Goal: Information Seeking & Learning: Learn about a topic

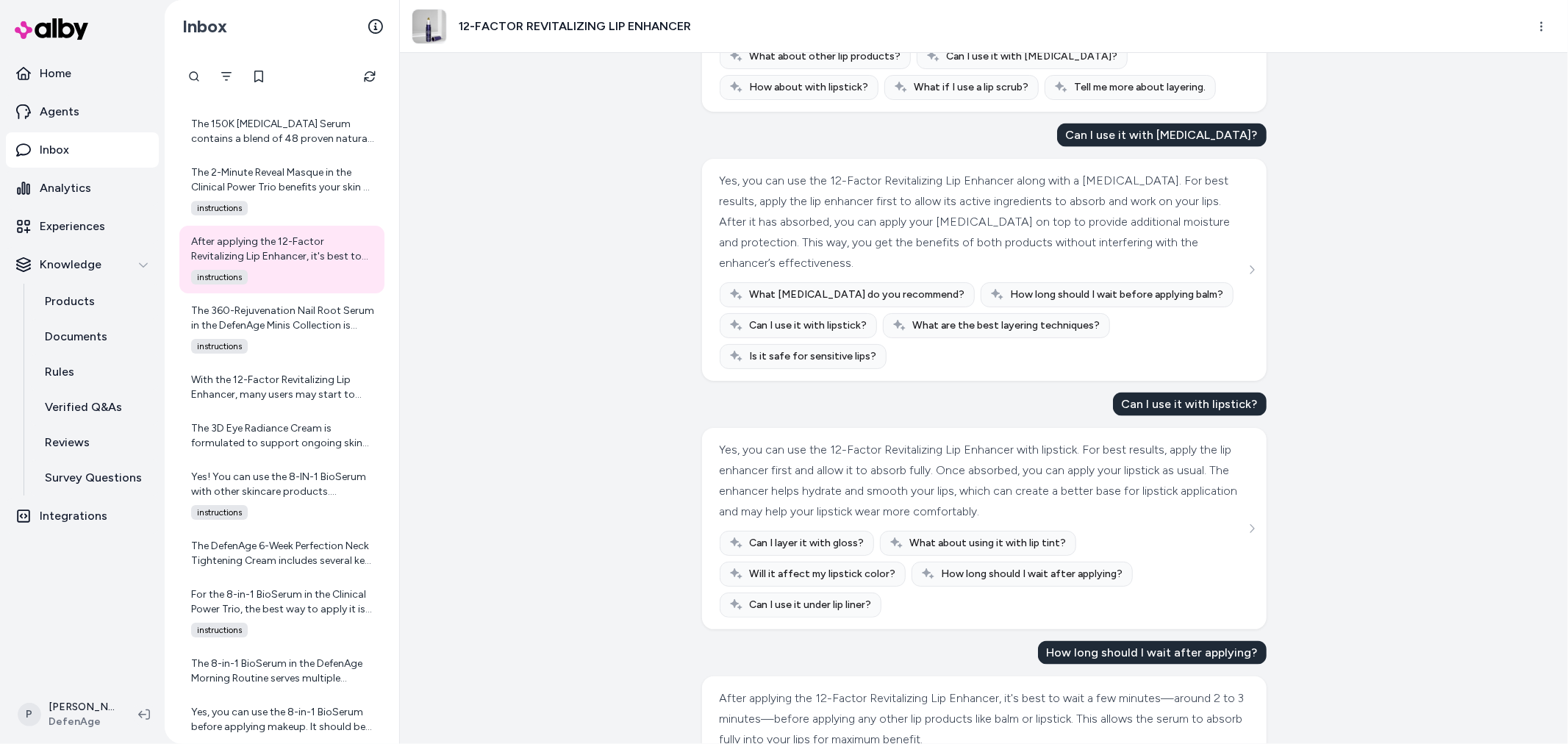
scroll to position [1869, 0]
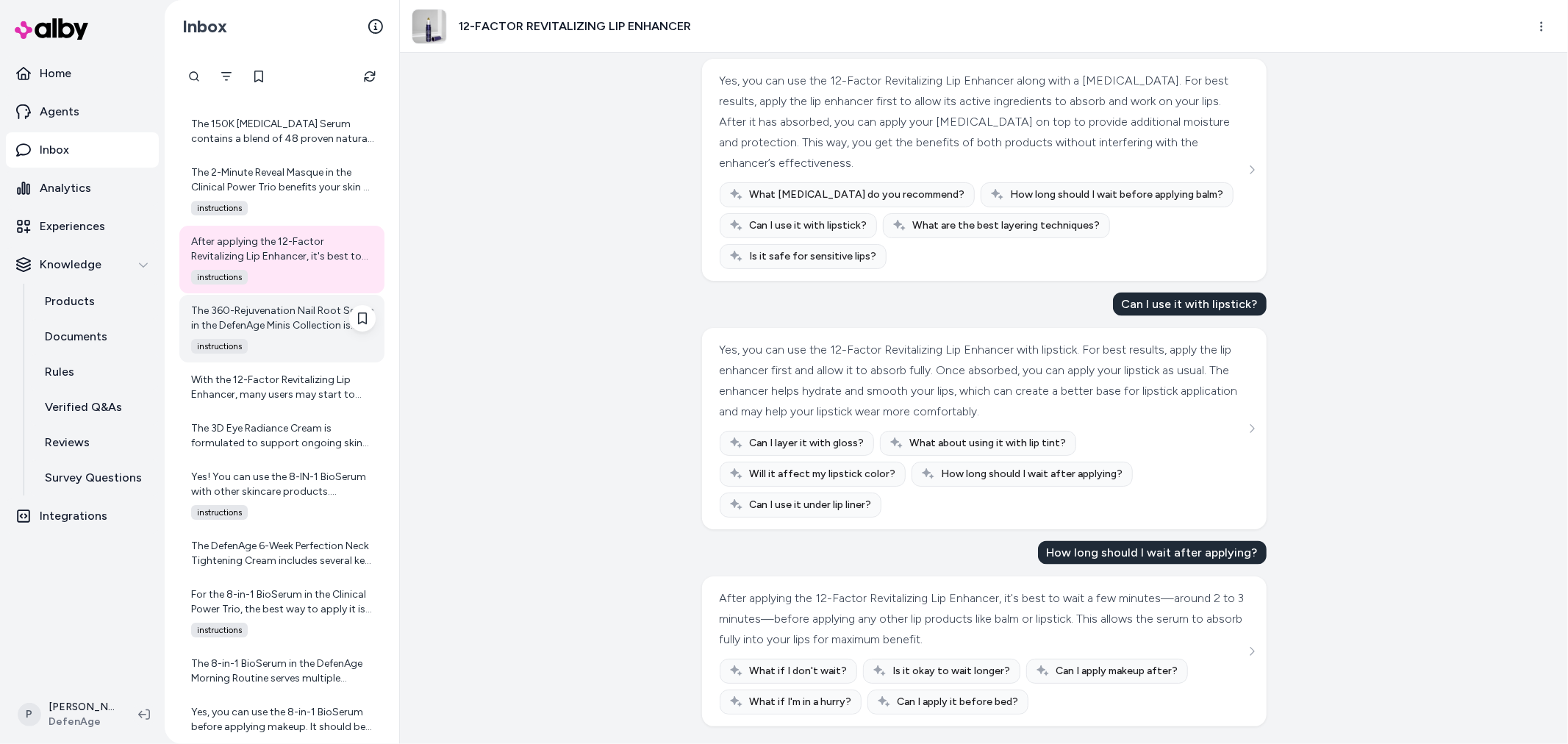
click at [275, 317] on div "The 360-Rejuvenation Nail Root Serum in the DefenAge Minis Collection is design…" at bounding box center [283, 318] width 184 height 30
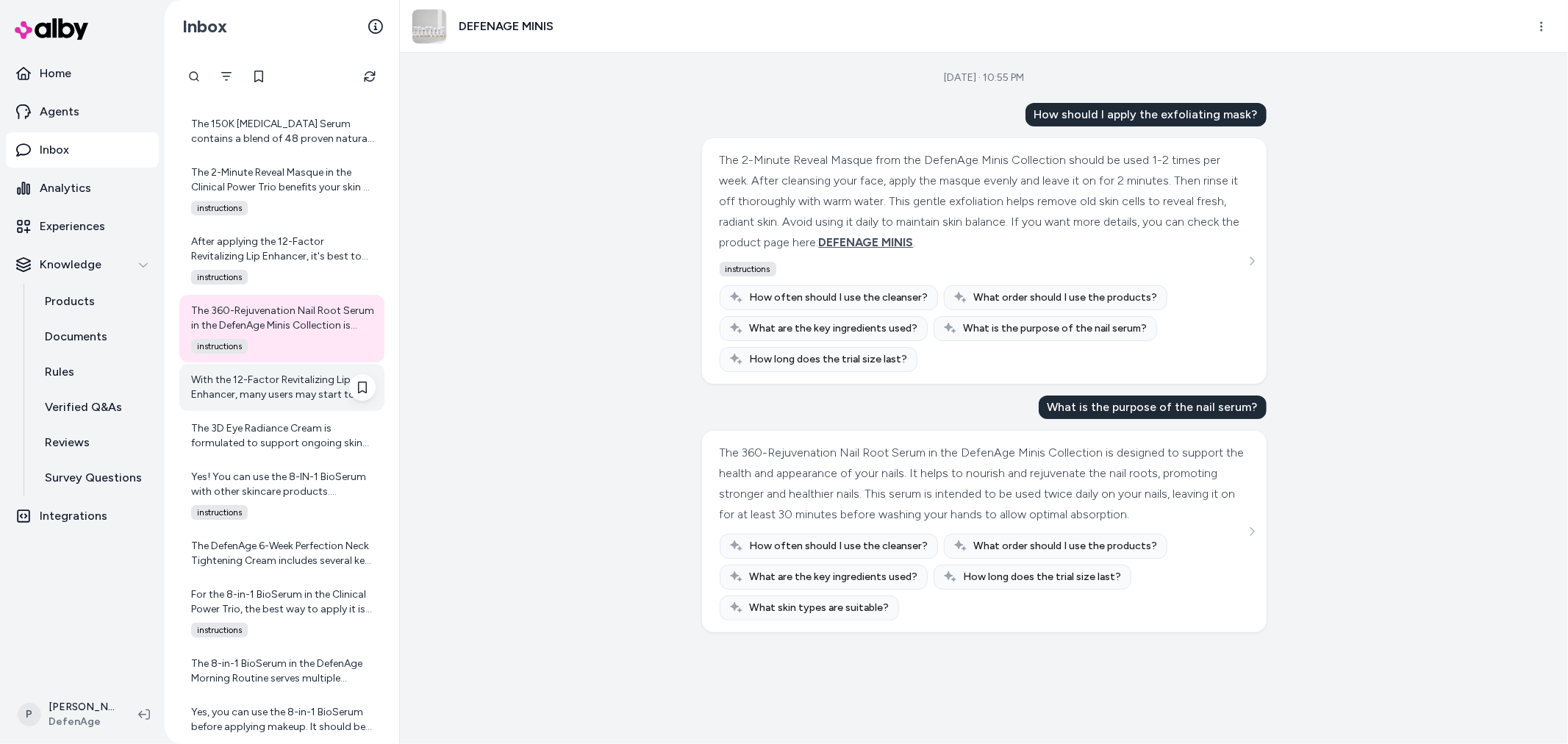
click at [300, 397] on div "With the 12-Factor Revitalizing Lip Enhancer, many users may start to notice in…" at bounding box center [283, 387] width 184 height 30
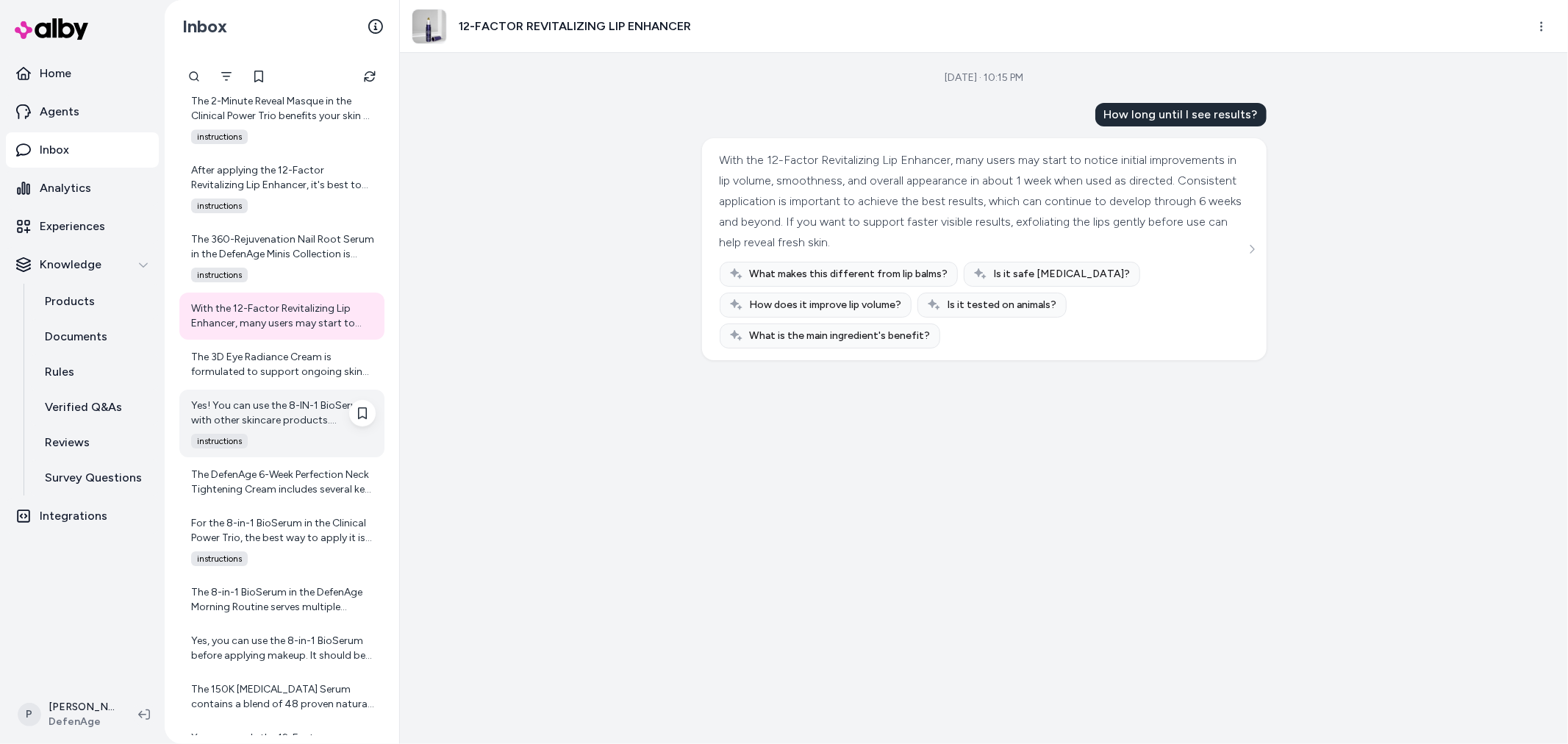
scroll to position [4163, 0]
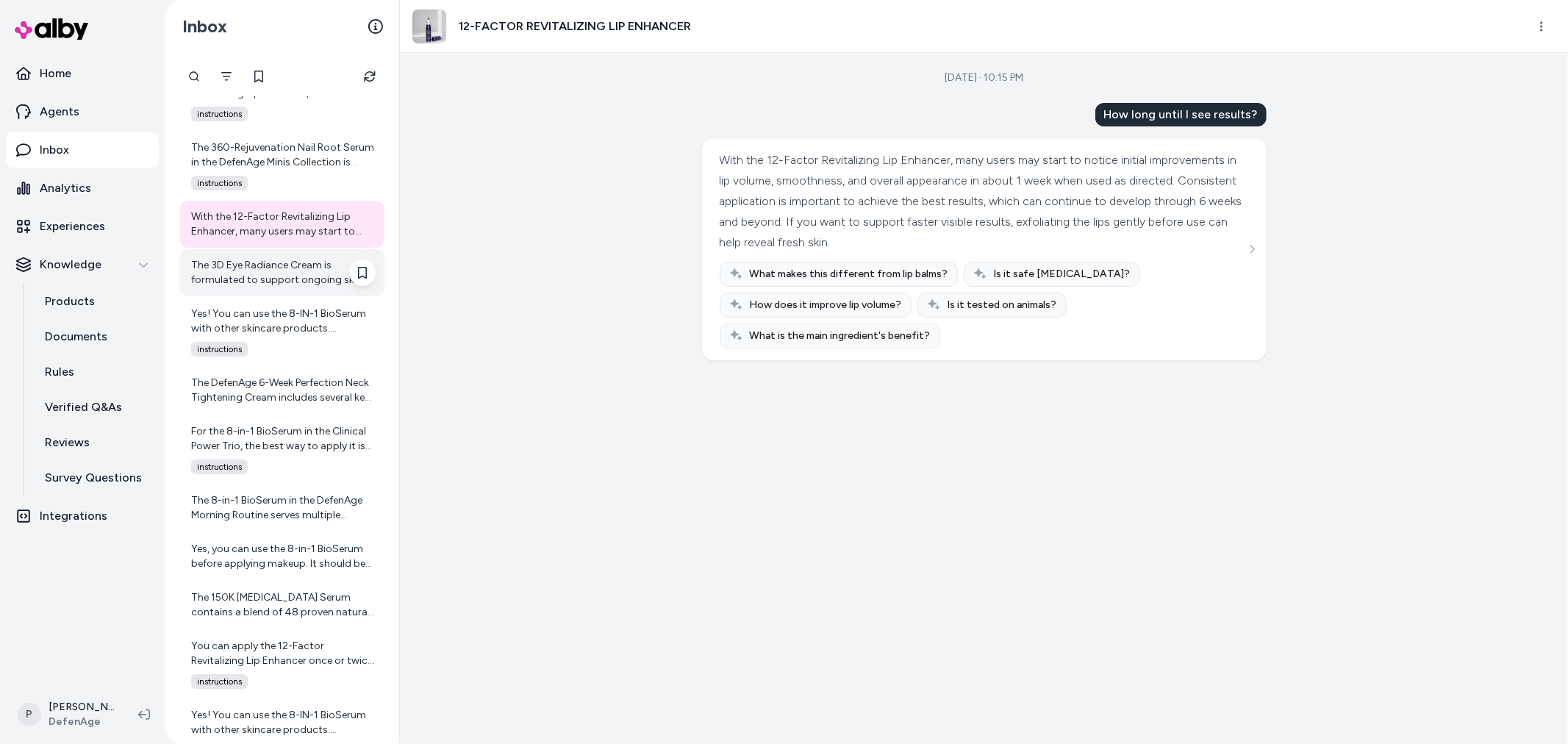
click at [247, 284] on div "The 3D Eye Radiance Cream is formulated to support ongoing skin renewal and rep…" at bounding box center [283, 273] width 184 height 30
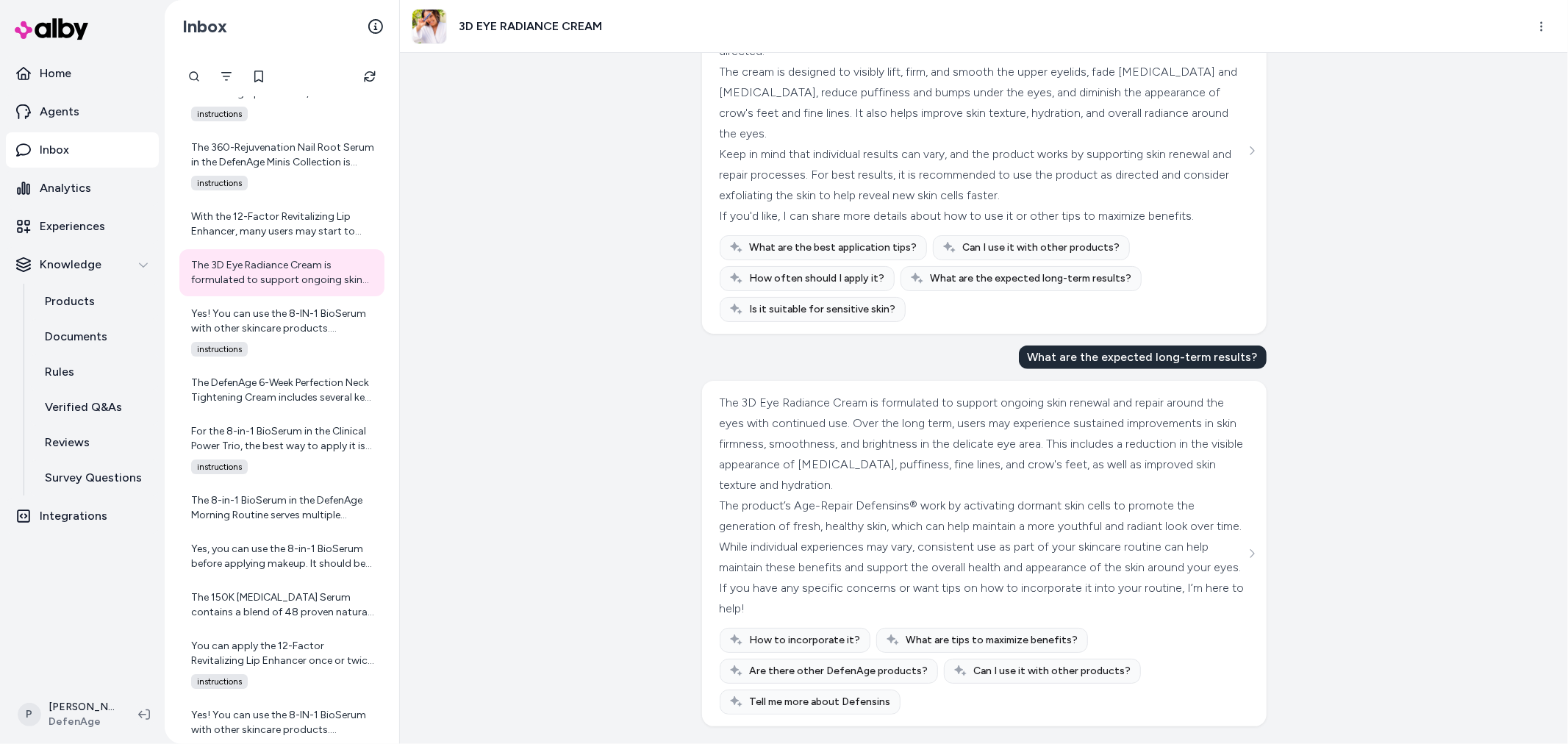
scroll to position [875, 0]
click at [270, 322] on div "Yes! You can use the 8-IN-1 BioSerum with other skincare products. DefenAge's p…" at bounding box center [283, 321] width 184 height 30
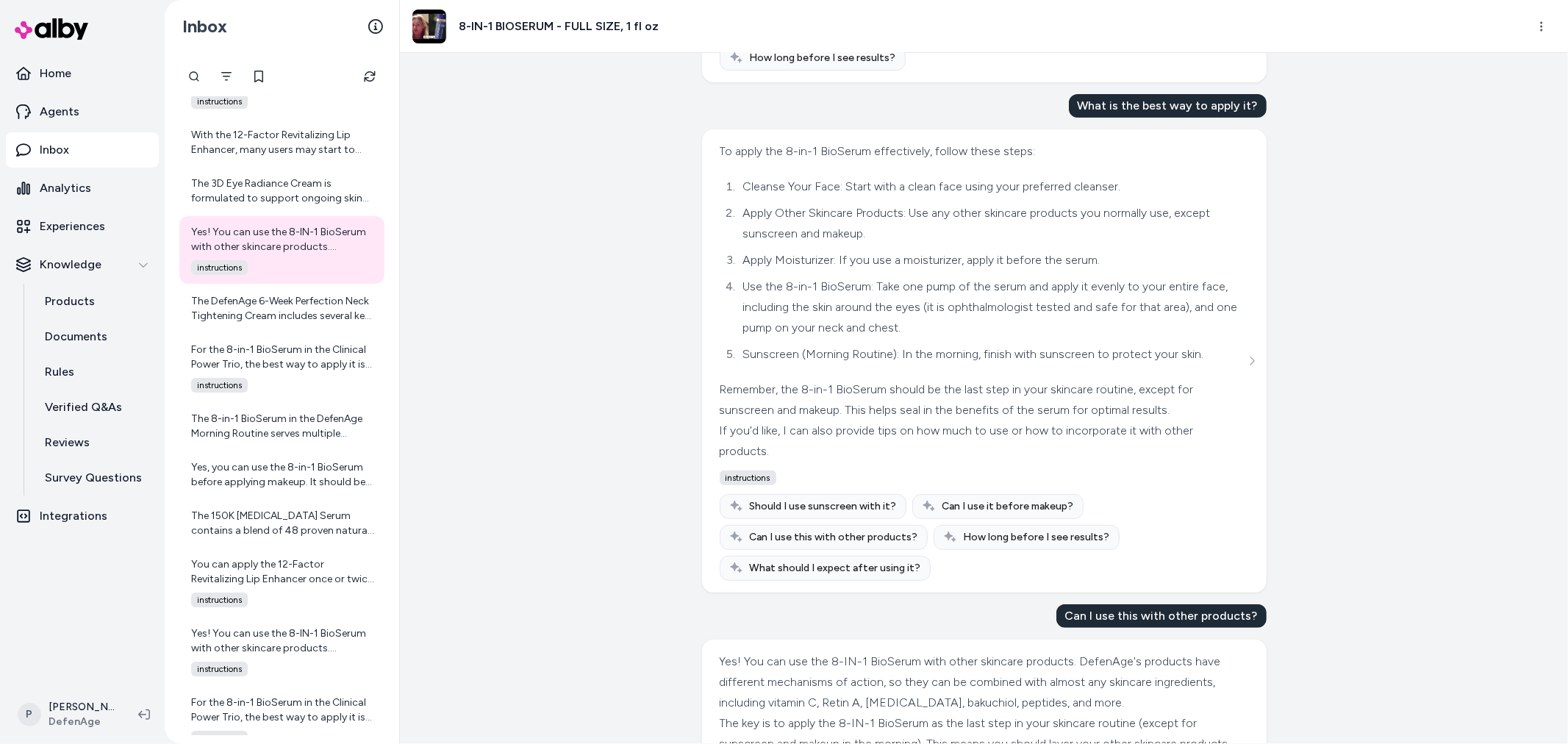
scroll to position [446, 0]
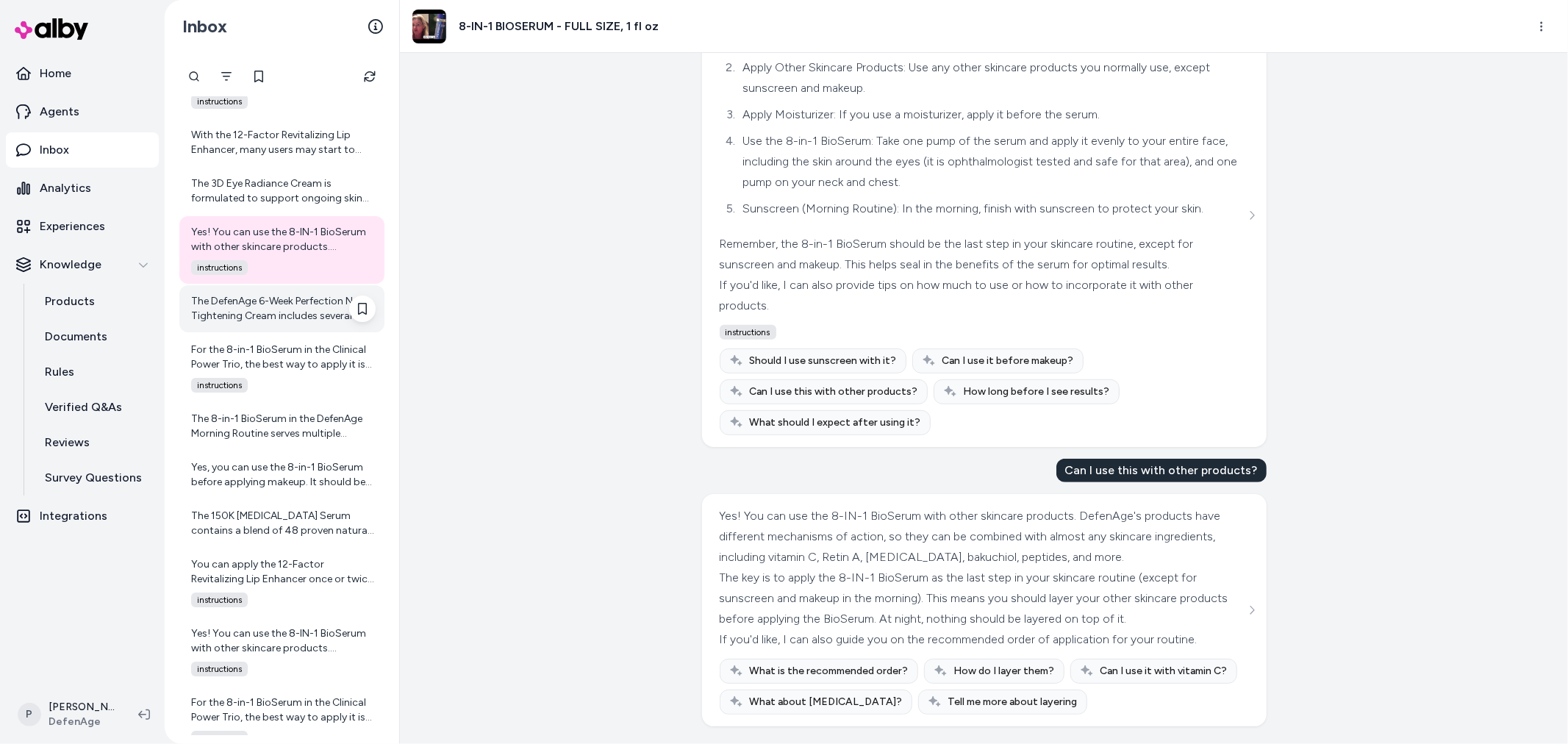
click at [317, 322] on div "The DefenAge 6-Week Perfection Neck Tightening Cream includes several key ingre…" at bounding box center [282, 308] width 205 height 47
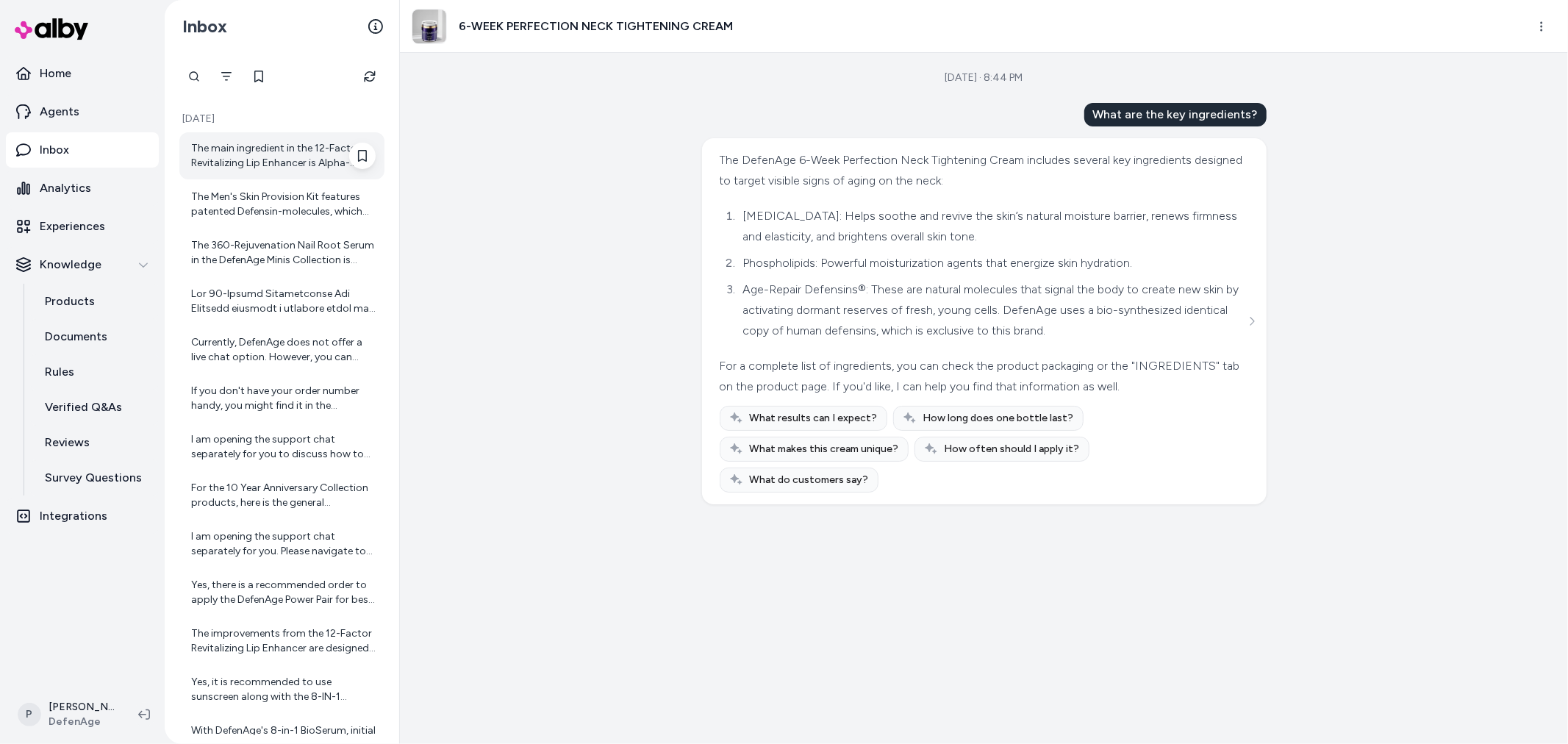
click at [275, 147] on div "The main ingredient in the 12-Factor Revitalizing Lip Enhancer is Alpha-Defensi…" at bounding box center [283, 156] width 184 height 30
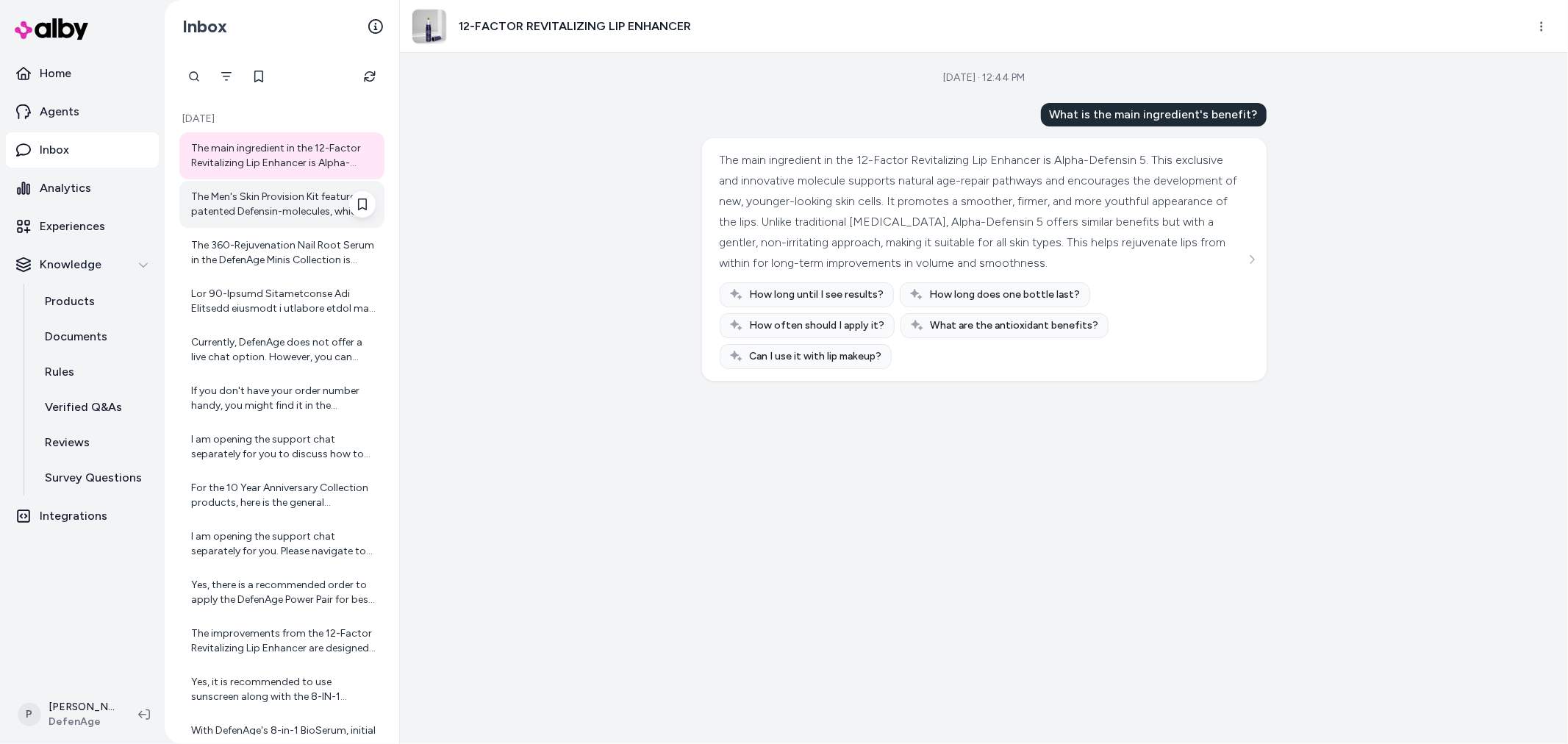
click at [258, 206] on div "The Men's Skin Provision Kit features patented Defensin-molecules, which are ke…" at bounding box center [283, 204] width 184 height 30
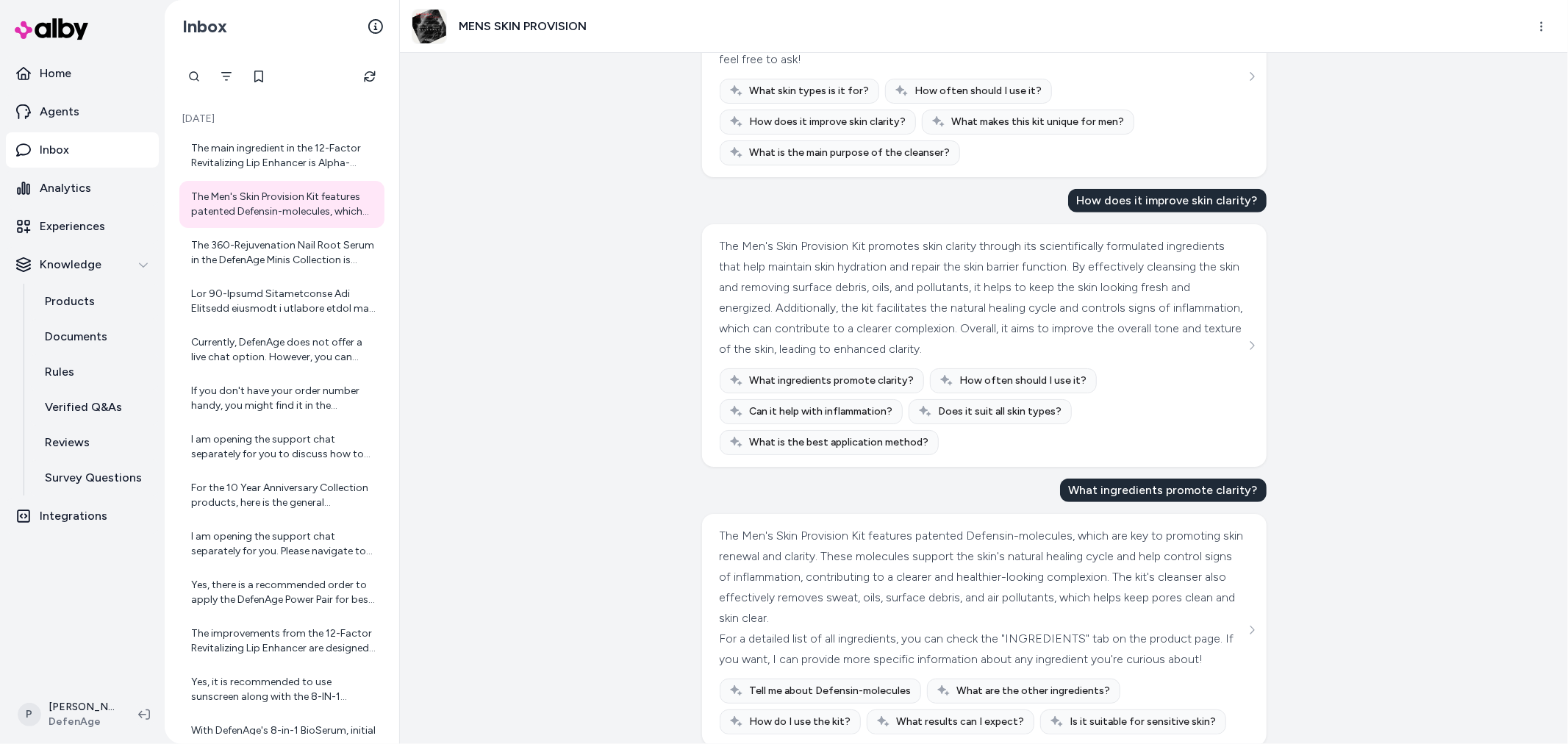
scroll to position [684, 0]
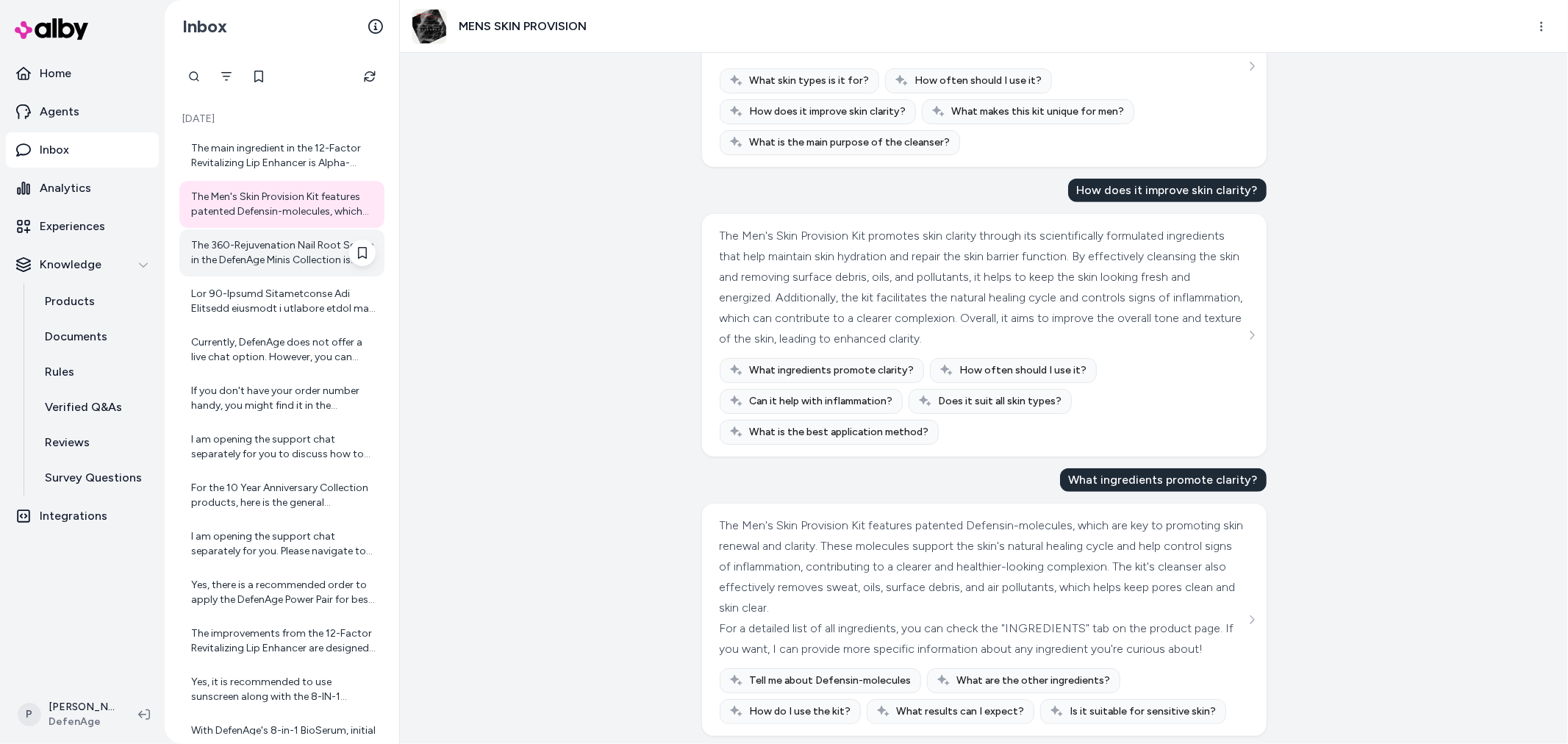
click at [281, 267] on div "The 360-Rejuvenation Nail Root Serum in the DefenAge Minis Collection is design…" at bounding box center [282, 253] width 205 height 47
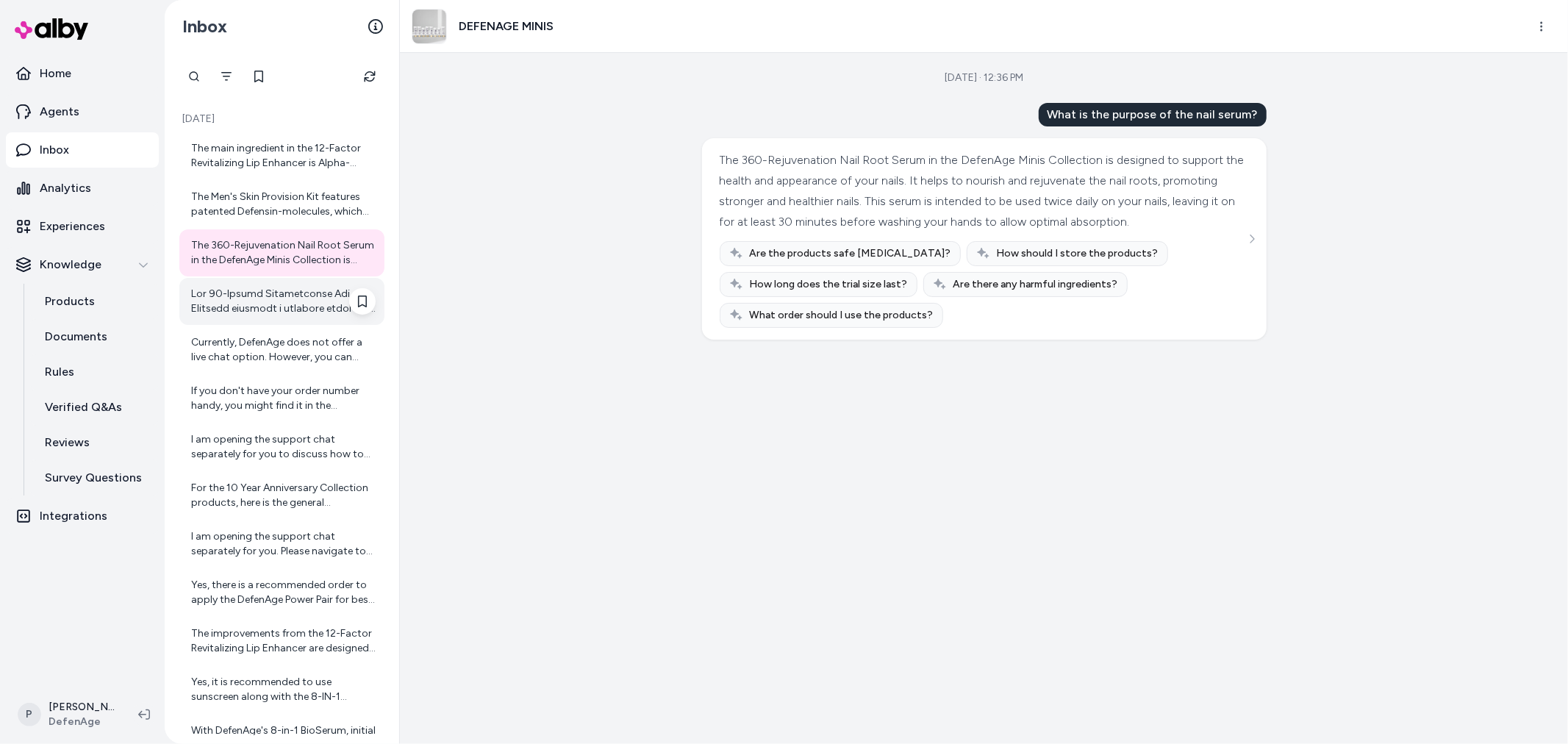
click at [277, 309] on div at bounding box center [283, 302] width 184 height 30
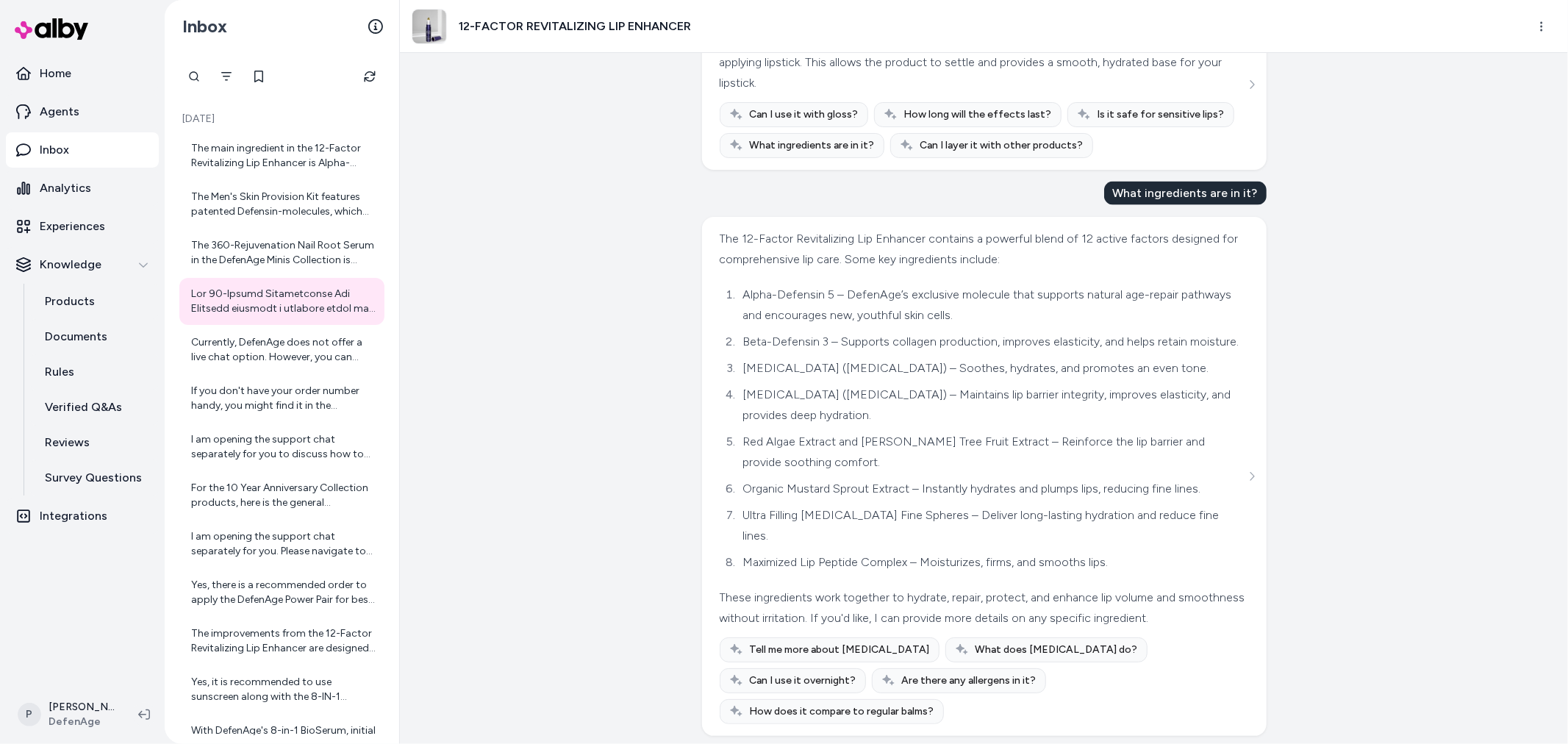
scroll to position [1662, 0]
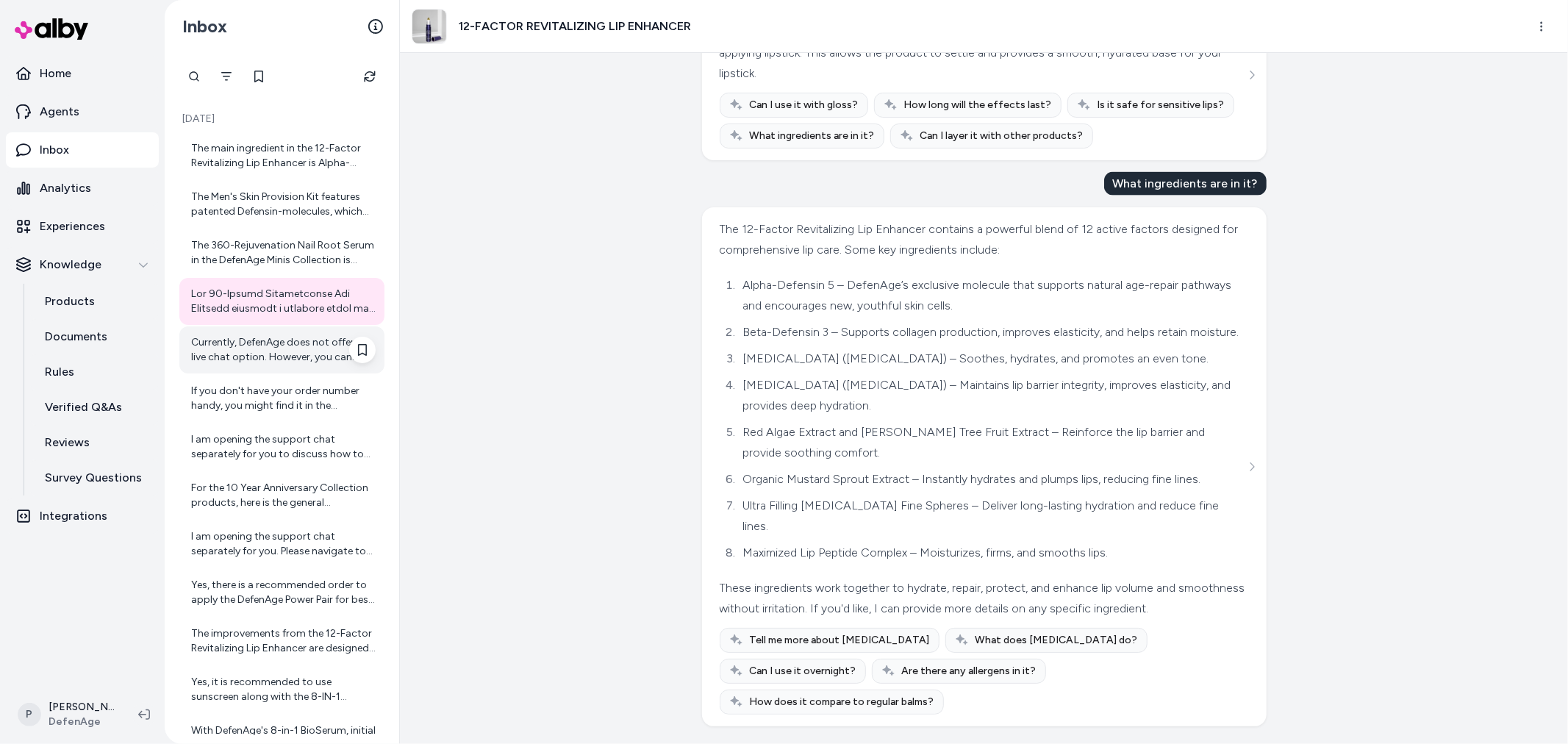
click at [303, 340] on div "Currently, DefenAge does not offer a live chat option. However, you can contact…" at bounding box center [283, 350] width 184 height 30
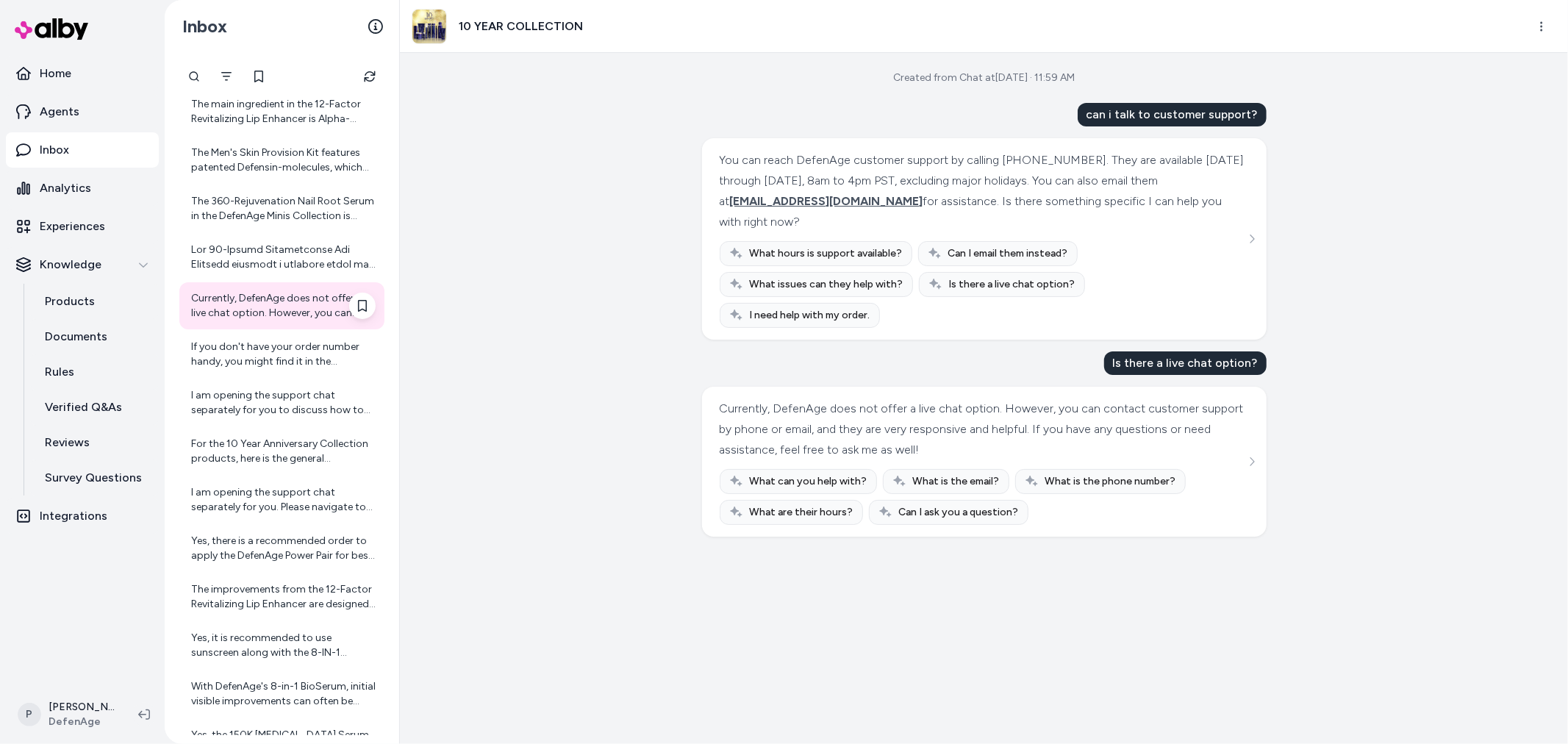
scroll to position [82, 0]
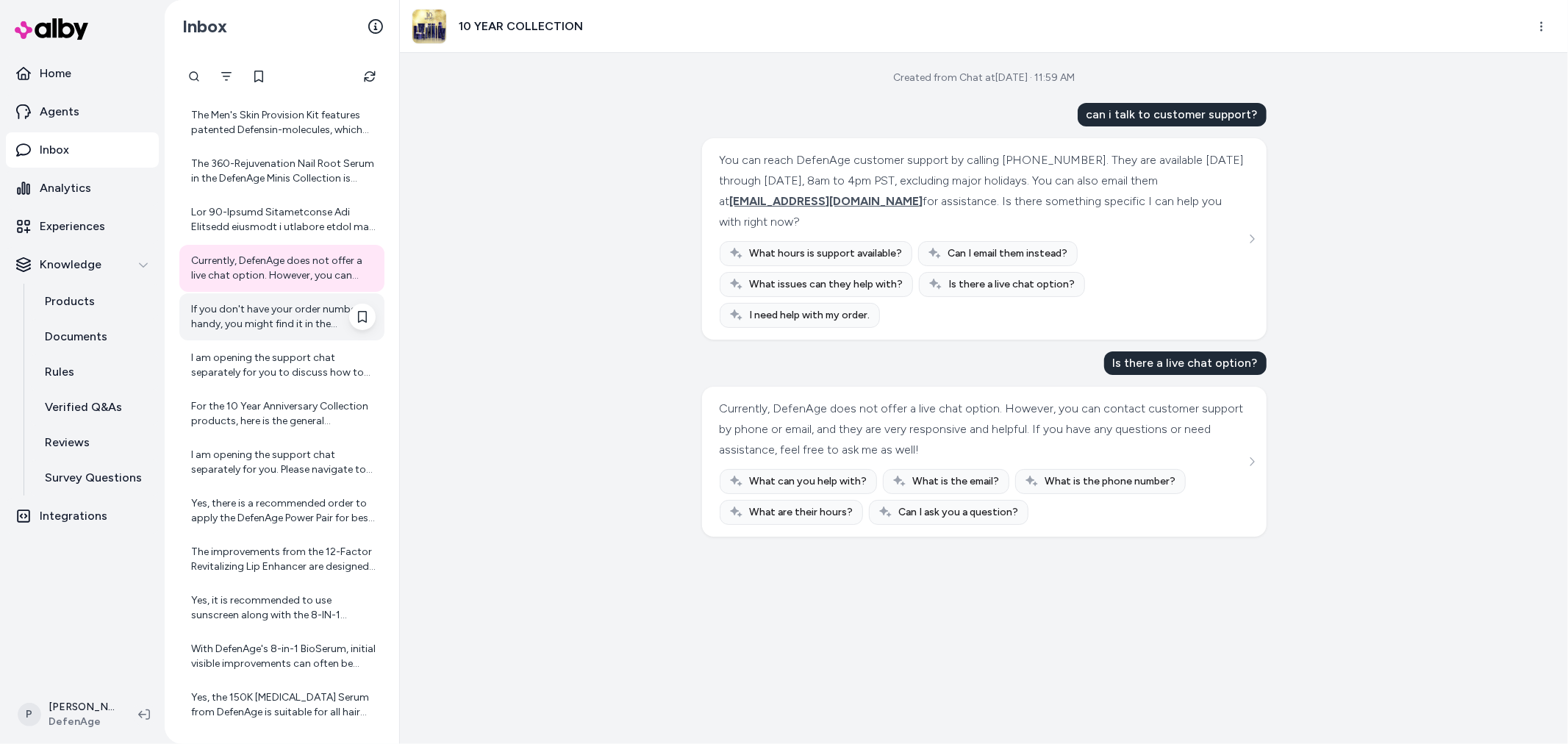
click at [282, 328] on div "If you don't have your order number handy, you might find it in the confirmatio…" at bounding box center [283, 317] width 184 height 30
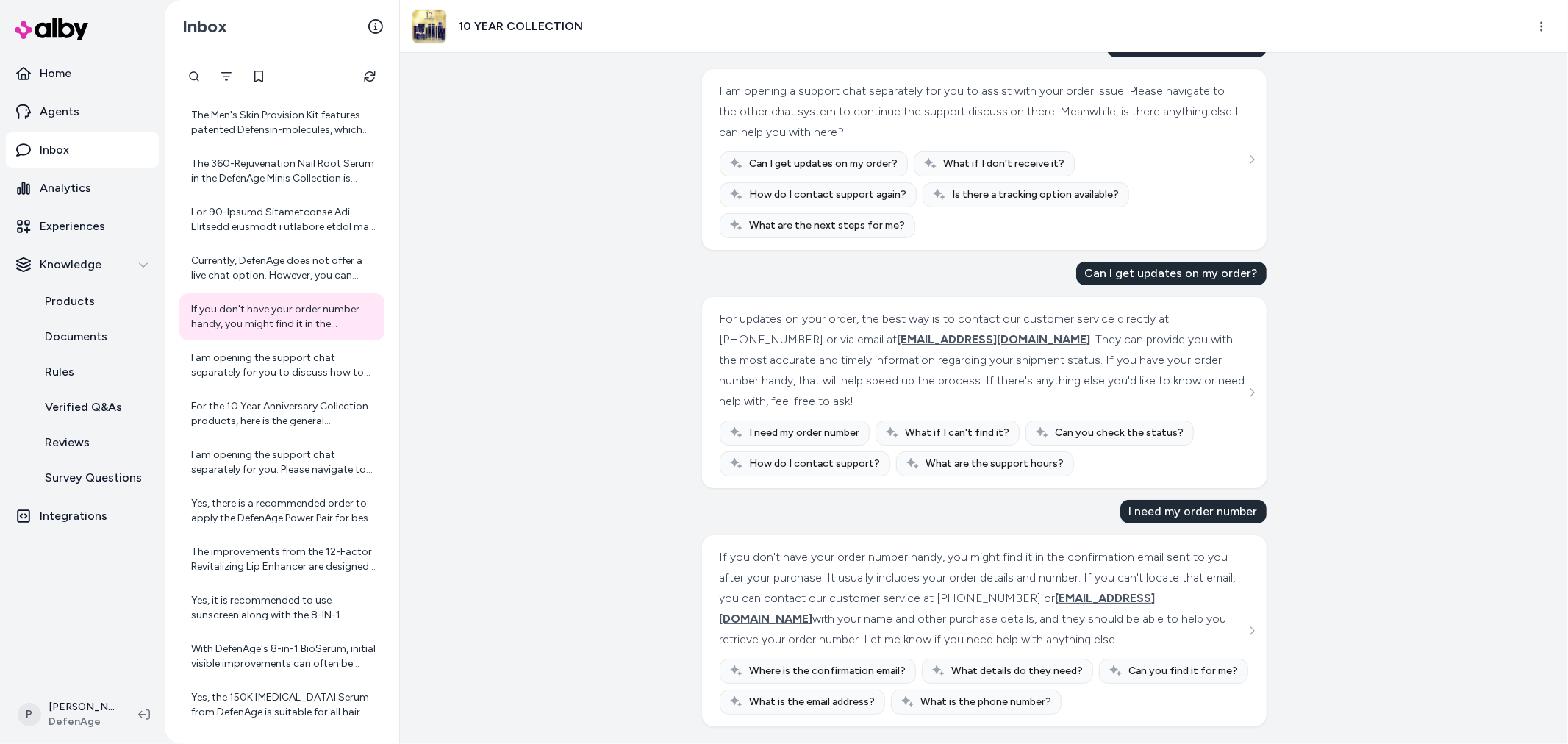
scroll to position [390, 0]
click at [256, 369] on div "I am opening the support chat separately for you to discuss how to take care of…" at bounding box center [283, 366] width 184 height 30
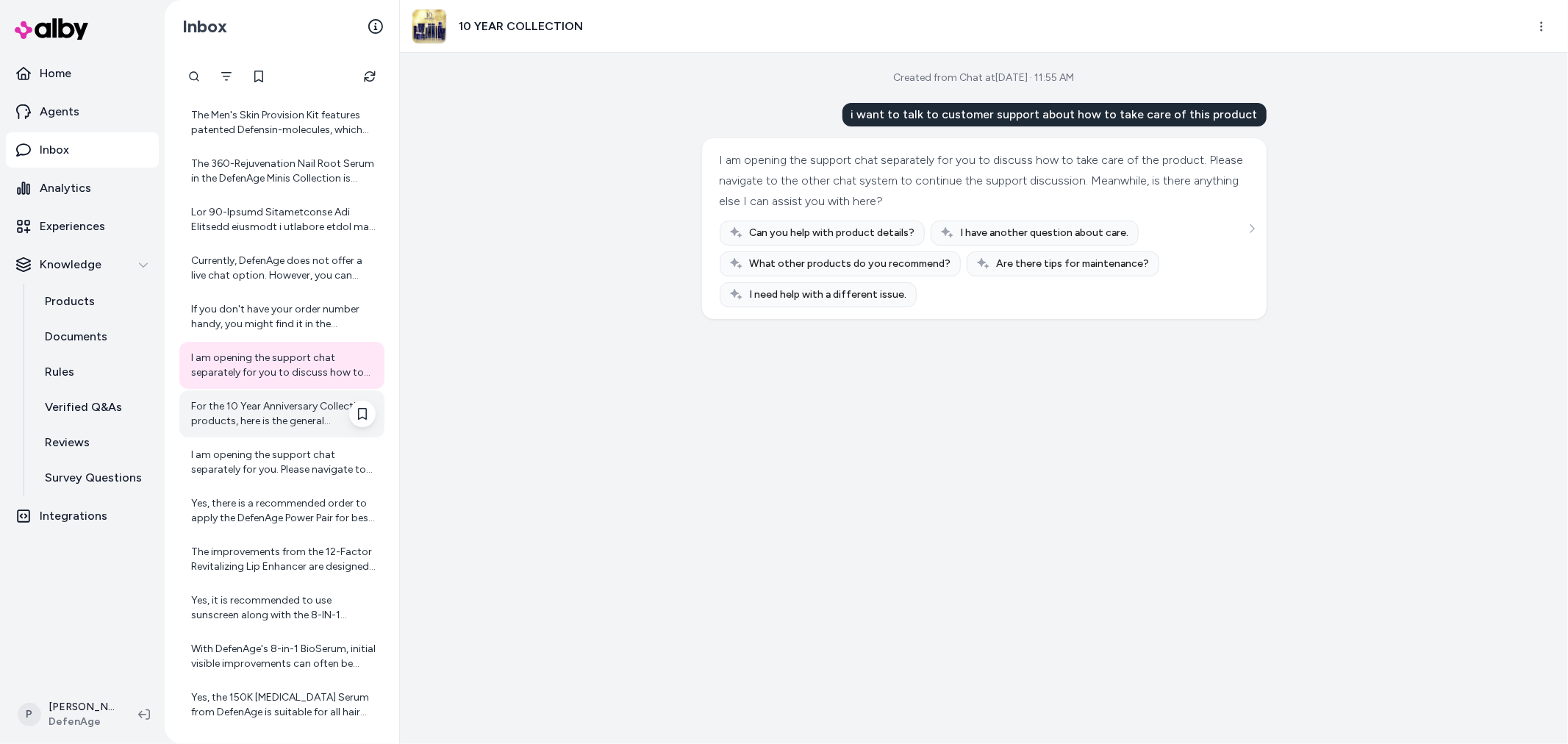
click at [295, 421] on div "For the 10 Year Anniversary Collection products, here is the general recommende…" at bounding box center [283, 414] width 184 height 30
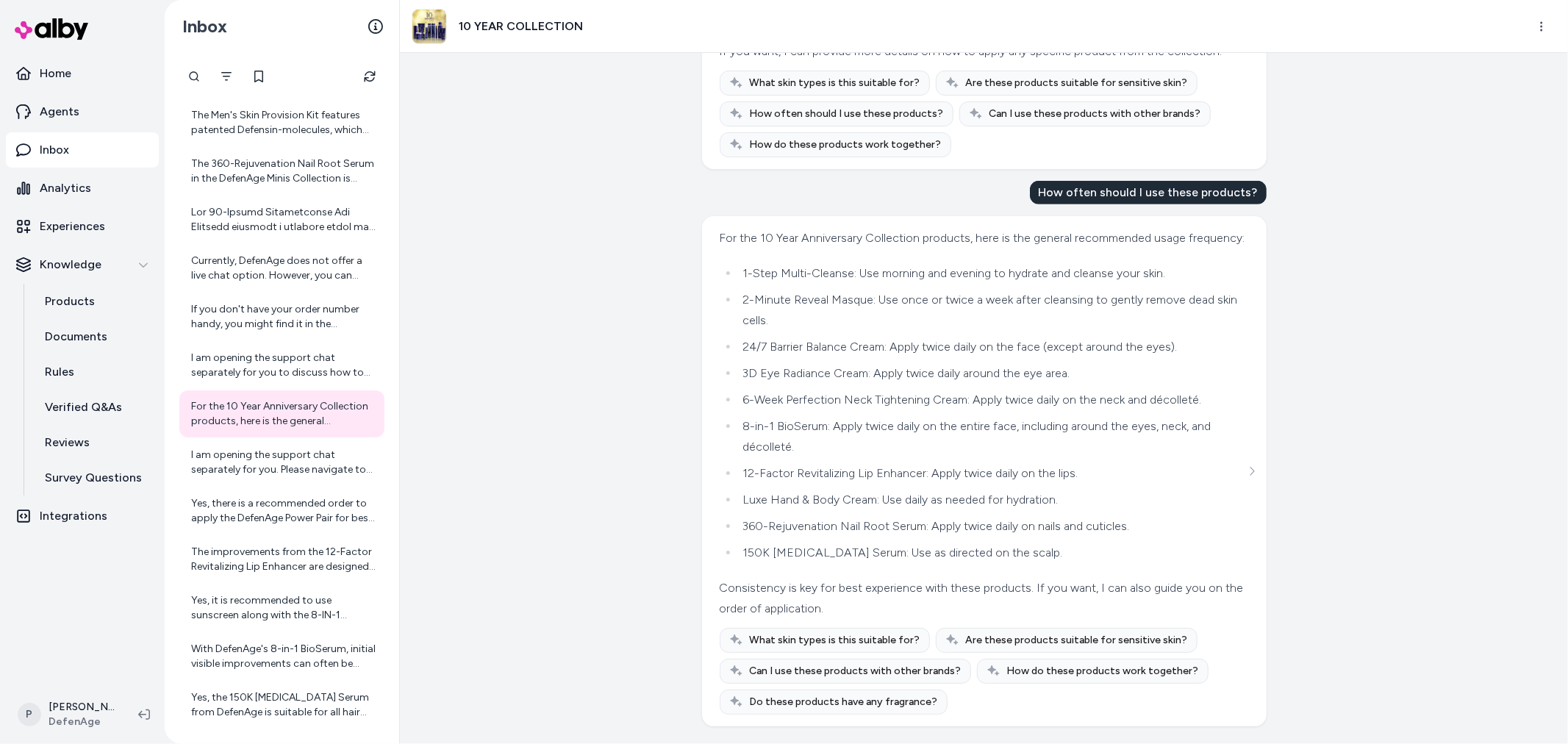
scroll to position [609, 0]
click at [273, 458] on div "I am opening the support chat separately for you. Please navigate to that chat …" at bounding box center [283, 462] width 184 height 30
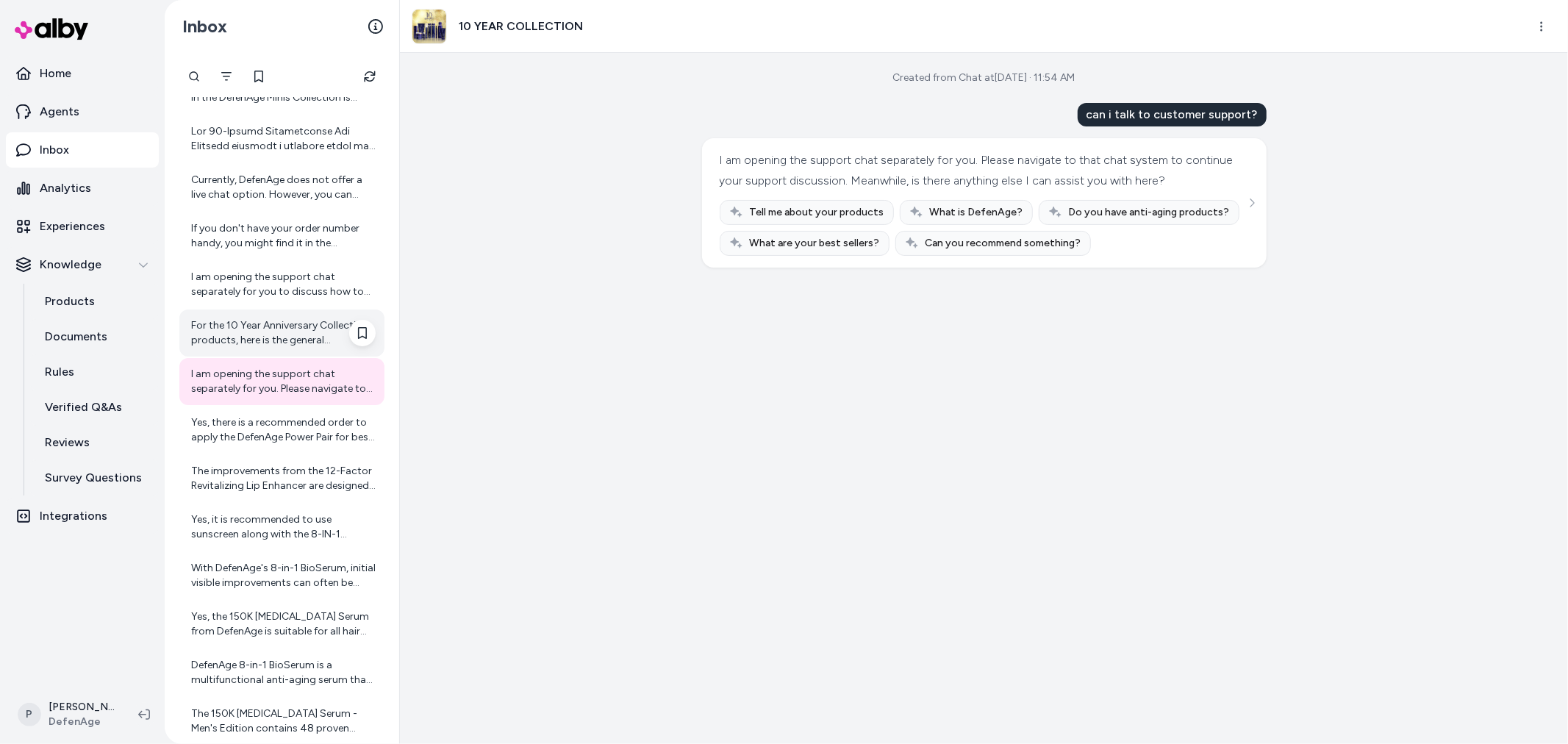
scroll to position [164, 0]
click at [279, 432] on div "Yes, there is a recommended order to apply the DefenAge Power Pair for best res…" at bounding box center [283, 430] width 184 height 30
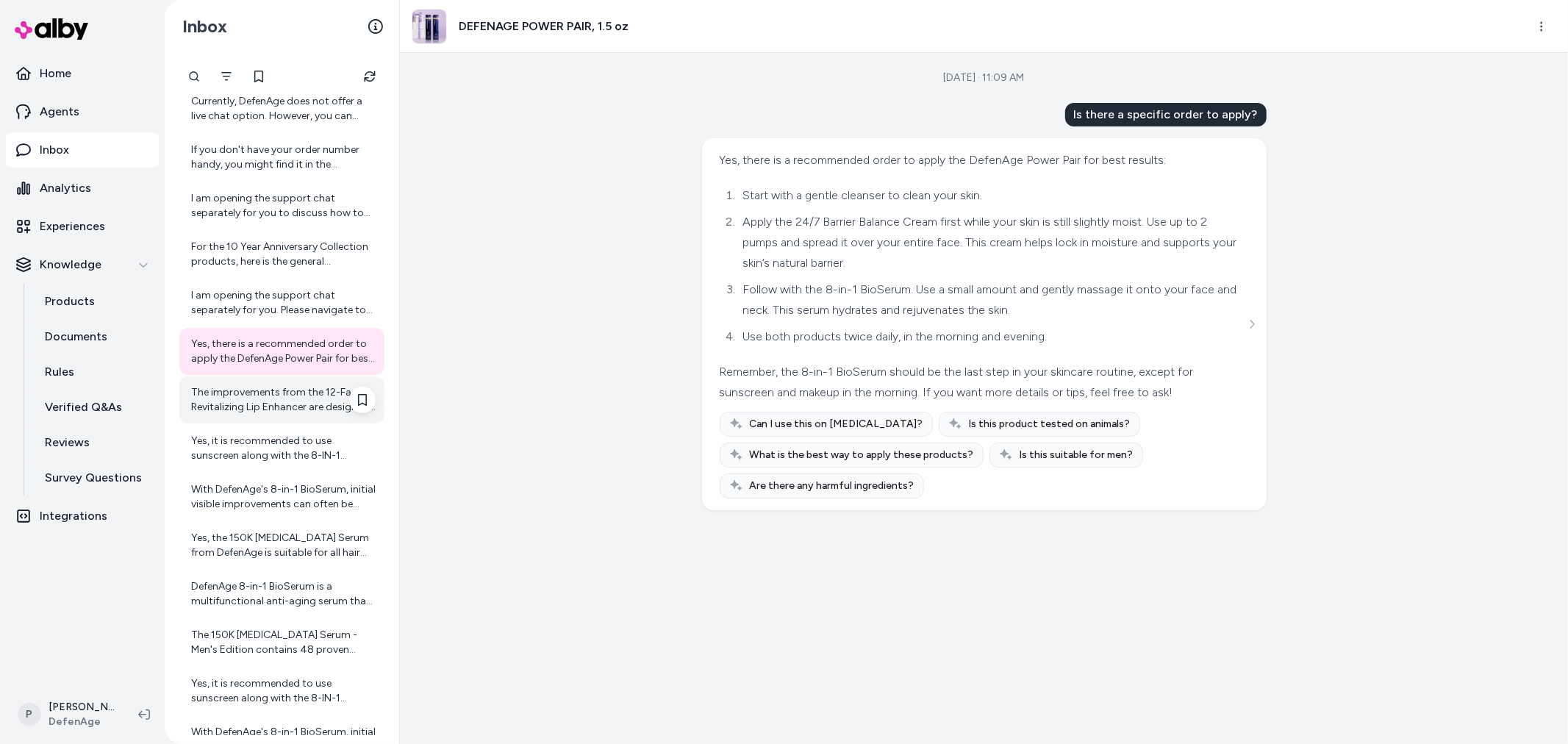
scroll to position [244, 0]
click at [284, 392] on div "The improvements from the 12-Factor Revitalizing Lip Enhancer are designed to b…" at bounding box center [283, 396] width 184 height 30
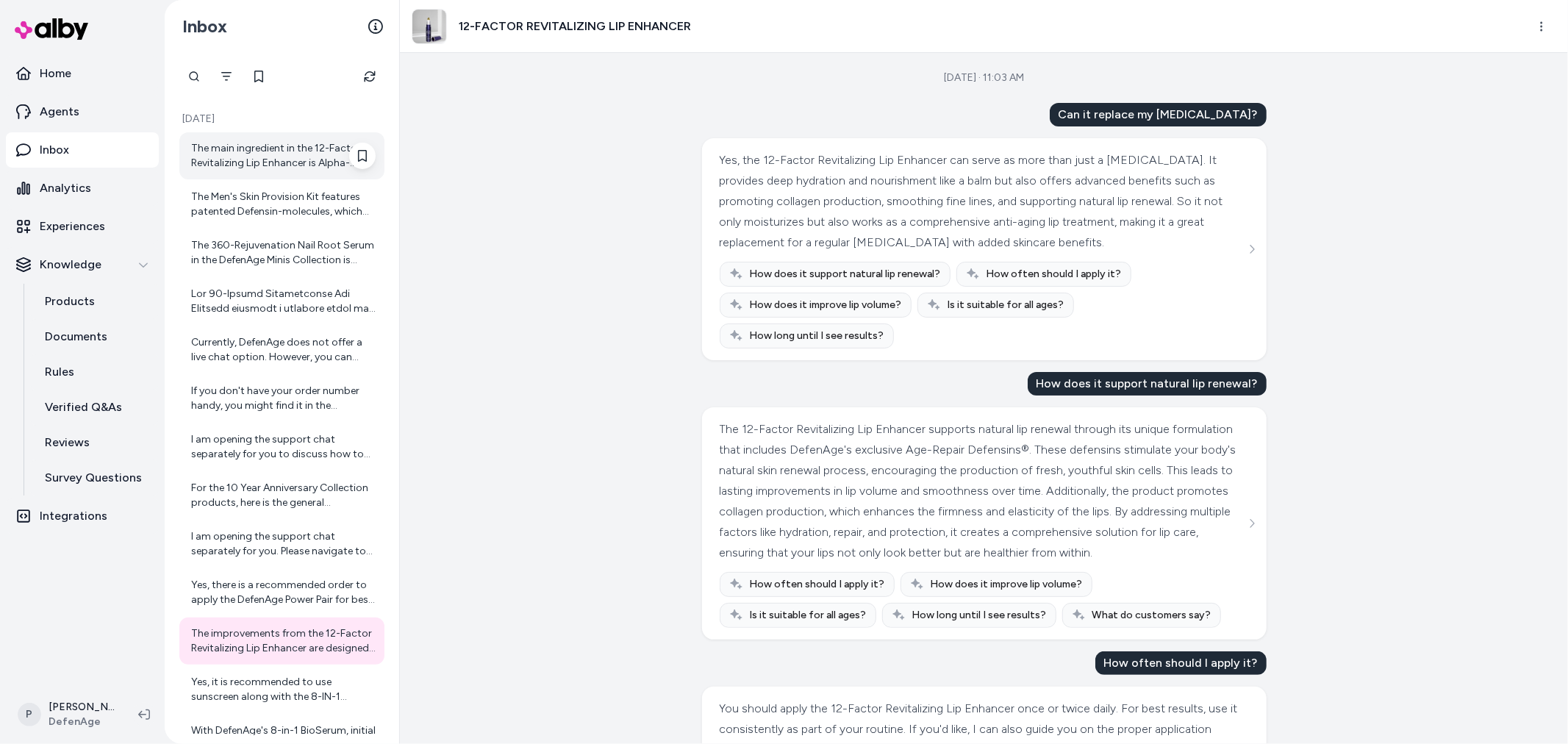
click at [266, 171] on div "The main ingredient in the 12-Factor Revitalizing Lip Enhancer is Alpha-Defensi…" at bounding box center [282, 156] width 205 height 47
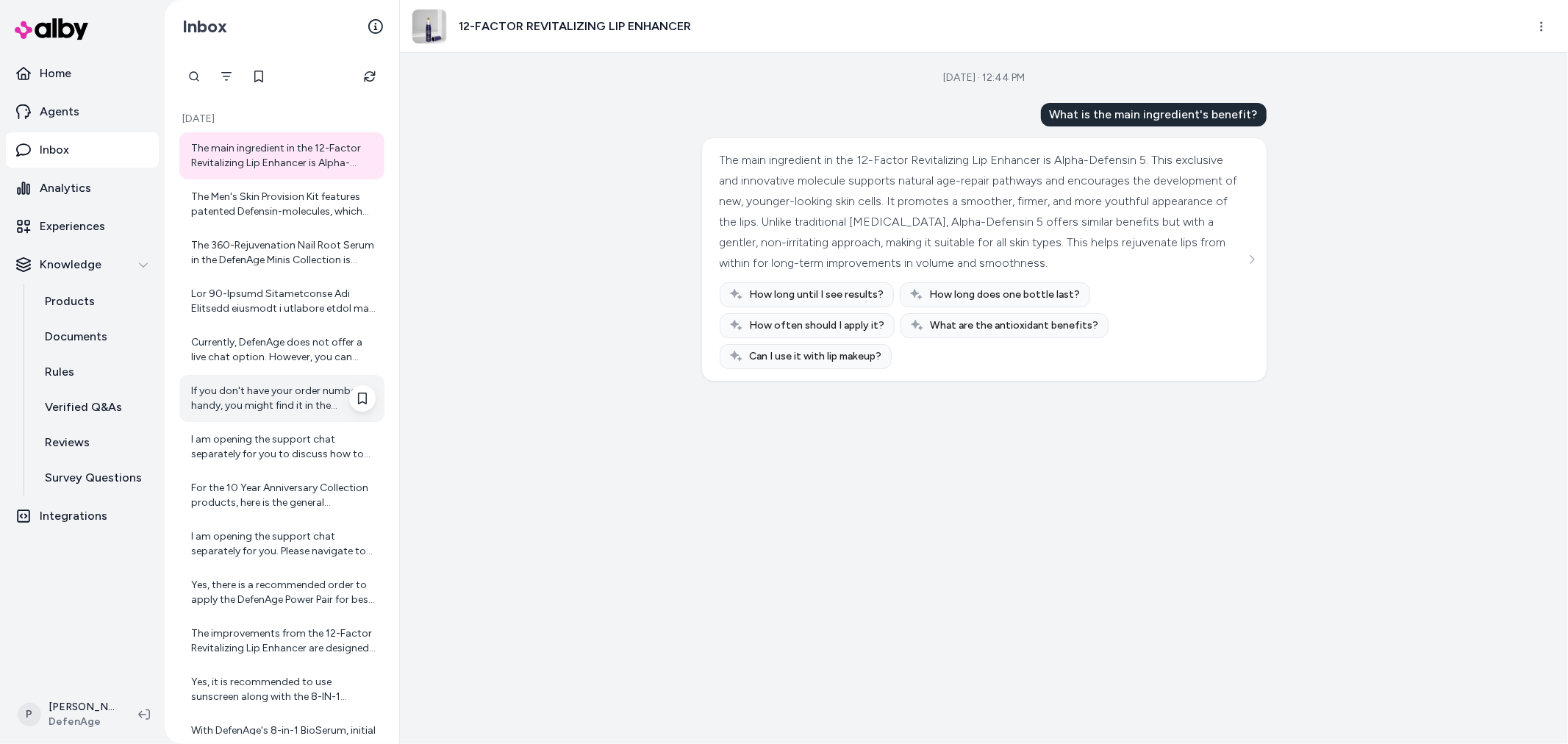
click at [297, 402] on div "If you don't have your order number handy, you might find it in the confirmatio…" at bounding box center [283, 398] width 184 height 30
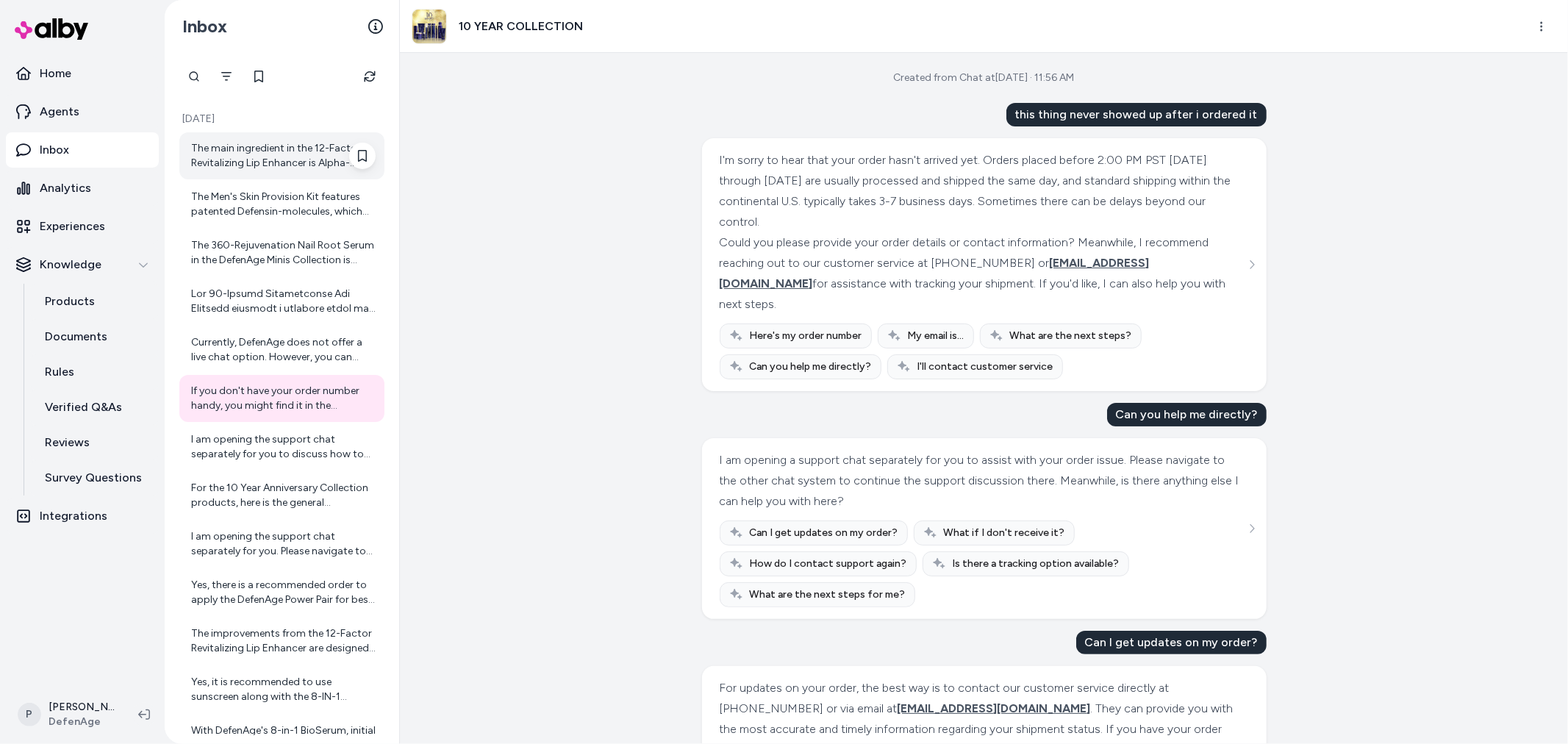
click at [267, 167] on div "The main ingredient in the 12-Factor Revitalizing Lip Enhancer is Alpha-Defensi…" at bounding box center [283, 156] width 184 height 30
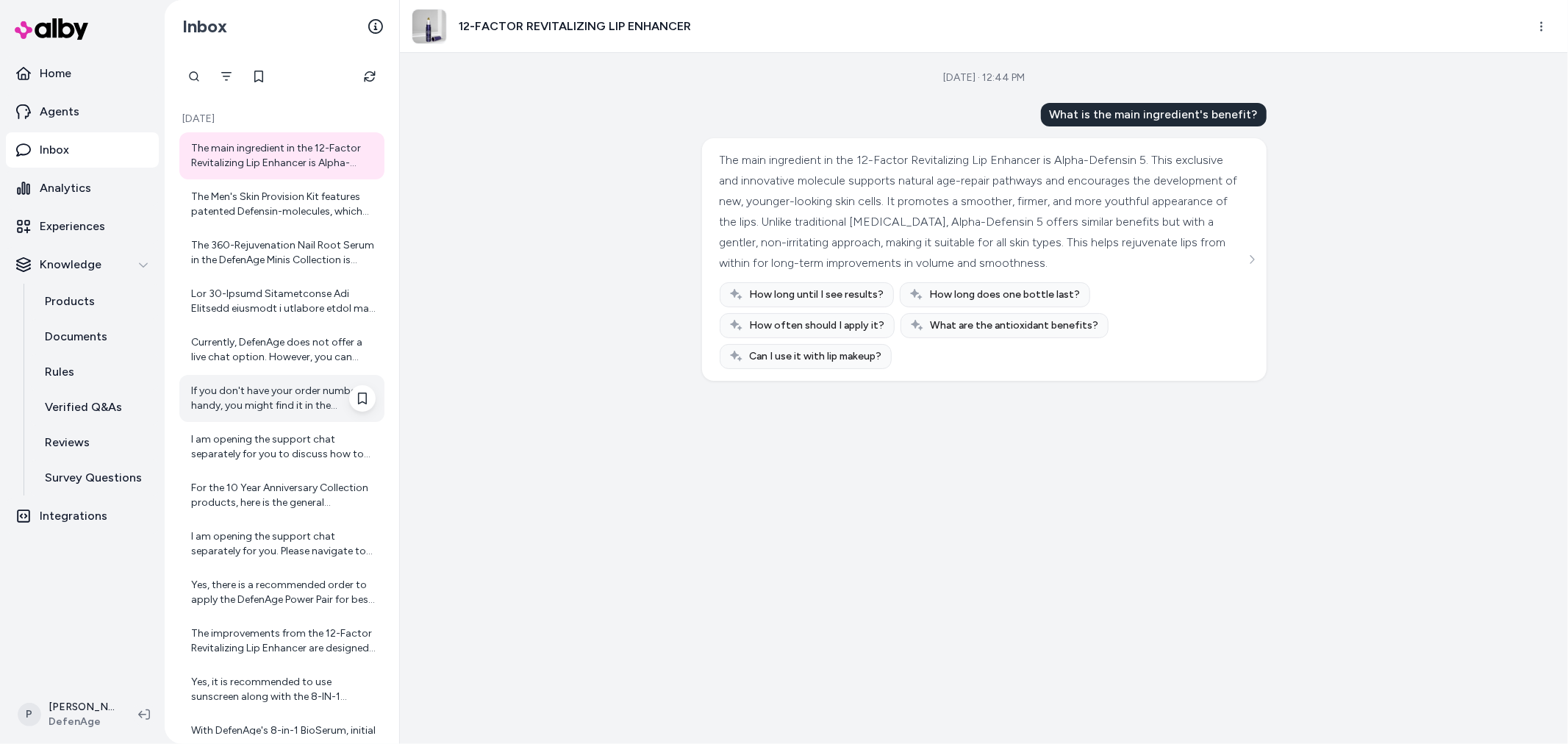
click at [277, 415] on div "If you don't have your order number handy, you might find it in the confirmatio…" at bounding box center [282, 398] width 205 height 47
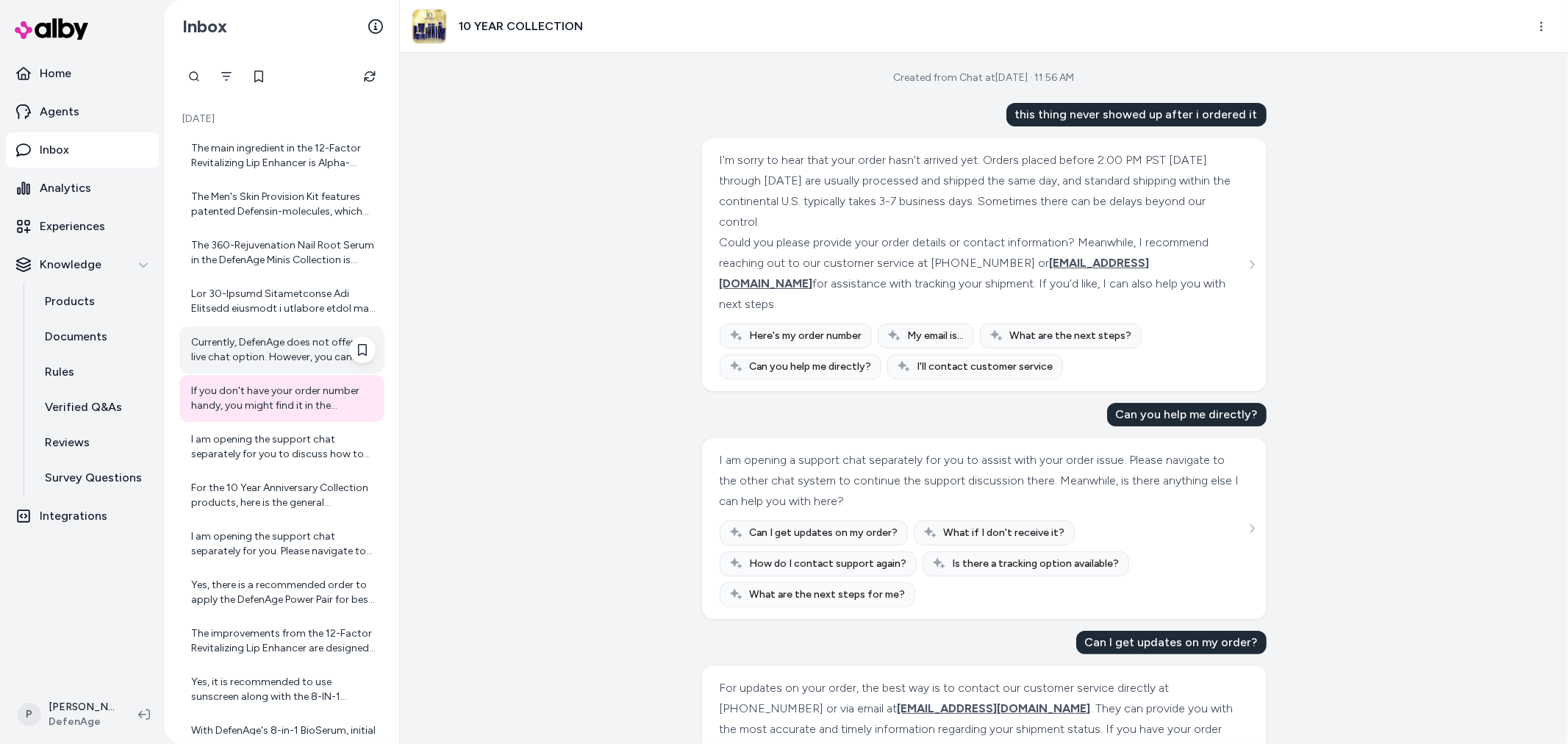
click at [297, 349] on div "Currently, DefenAge does not offer a live chat option. However, you can contact…" at bounding box center [283, 350] width 184 height 30
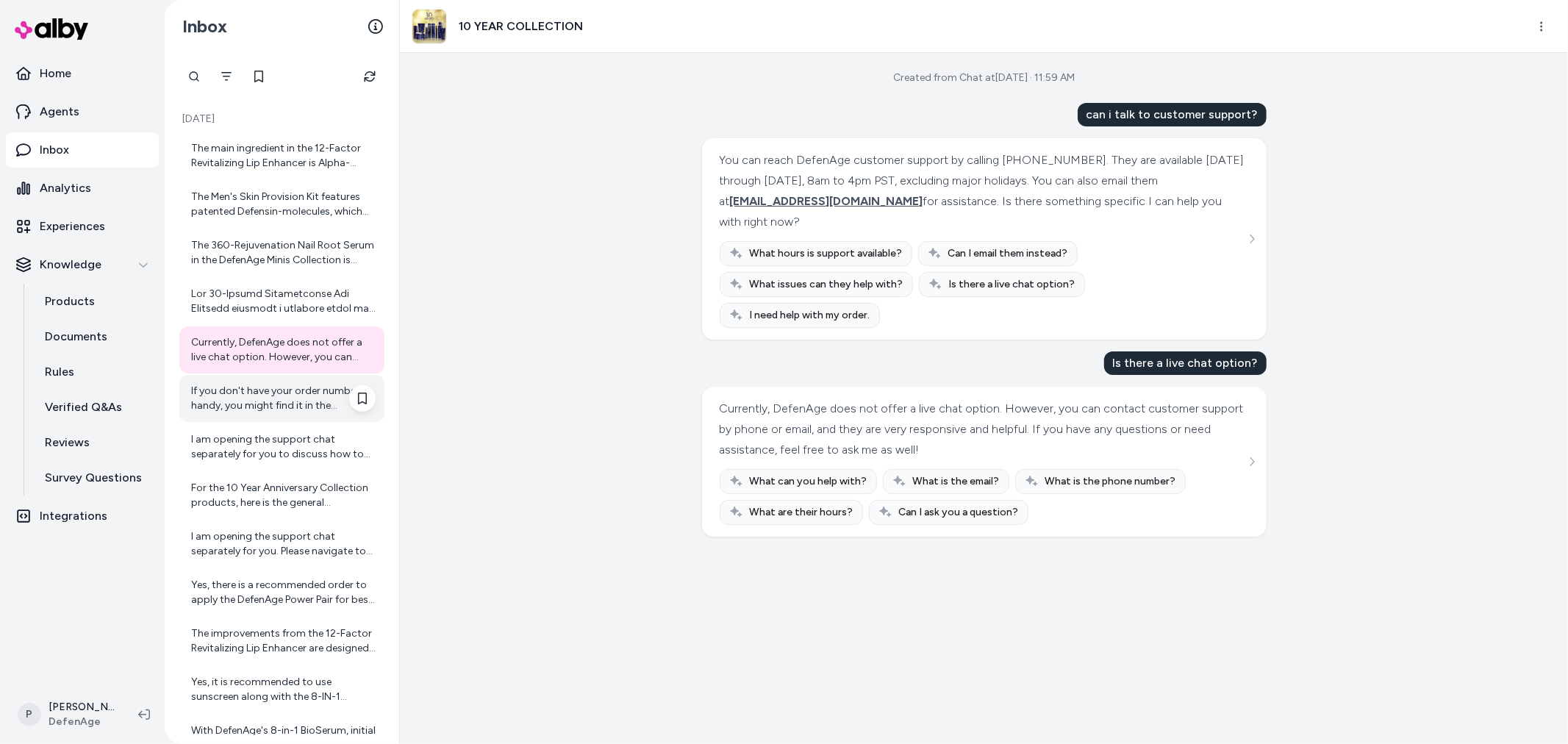
click at [273, 404] on div "If you don't have your order number handy, you might find it in the confirmatio…" at bounding box center [283, 398] width 184 height 30
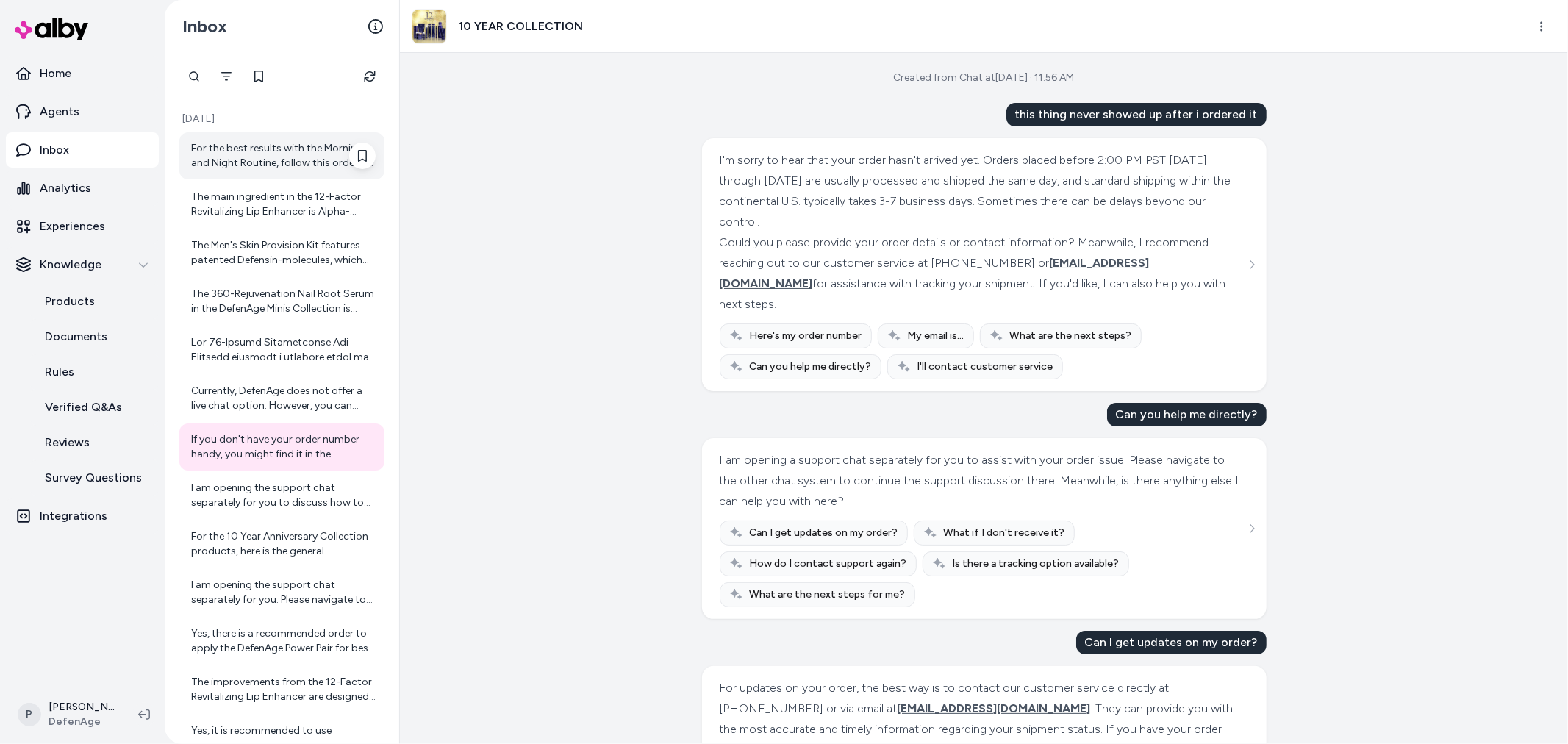
click at [325, 167] on div "For the best results with the Morning and Night Routine, follow this order of a…" at bounding box center [283, 156] width 184 height 30
